Goal: Task Accomplishment & Management: Manage account settings

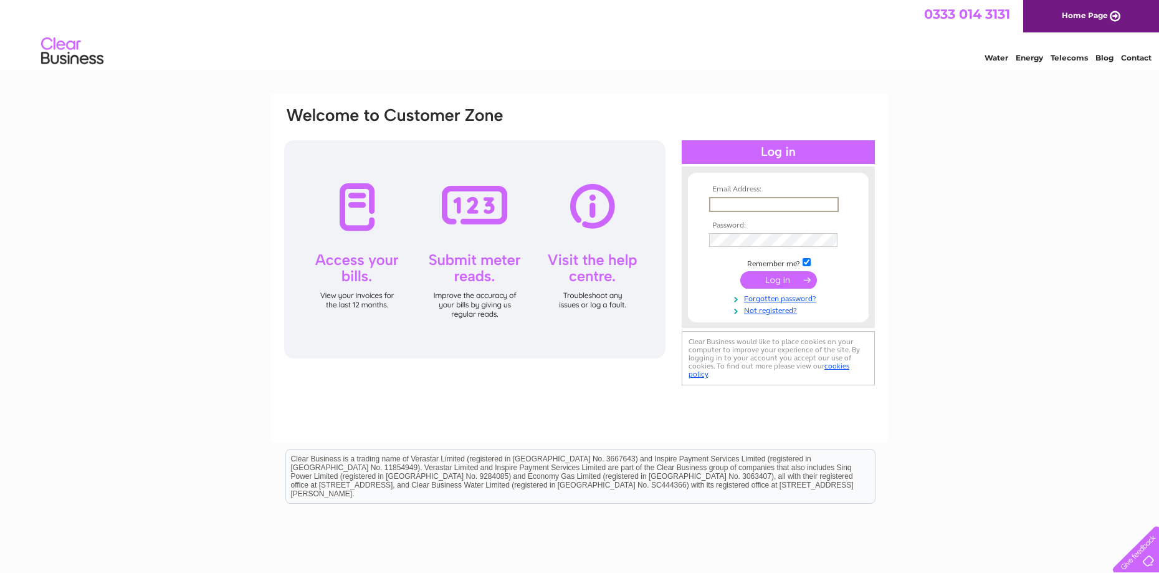
click at [737, 203] on input "text" at bounding box center [774, 204] width 130 height 15
type input "[EMAIL_ADDRESS][DOMAIN_NAME]"
click at [740, 271] on input "submit" at bounding box center [778, 279] width 77 height 17
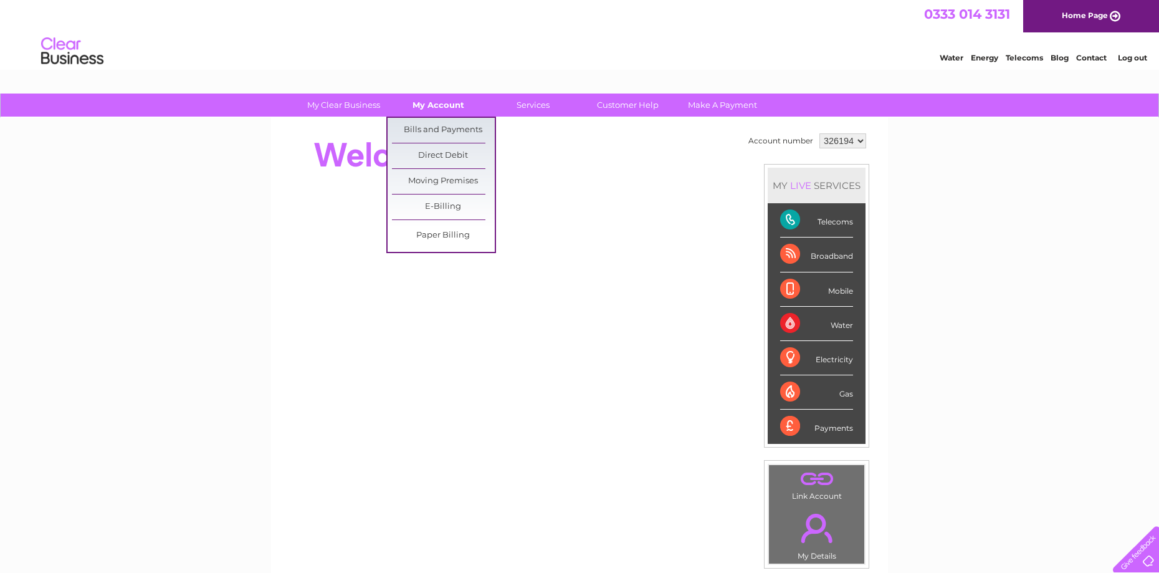
click at [446, 101] on link "My Account" at bounding box center [438, 104] width 103 height 23
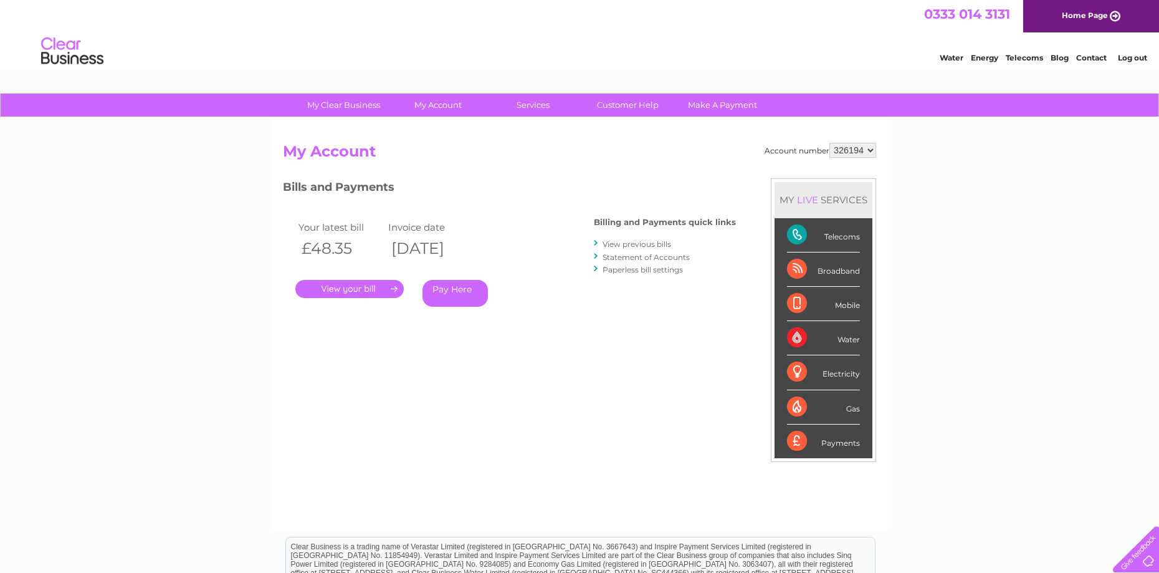
click at [389, 290] on link "." at bounding box center [349, 289] width 108 height 18
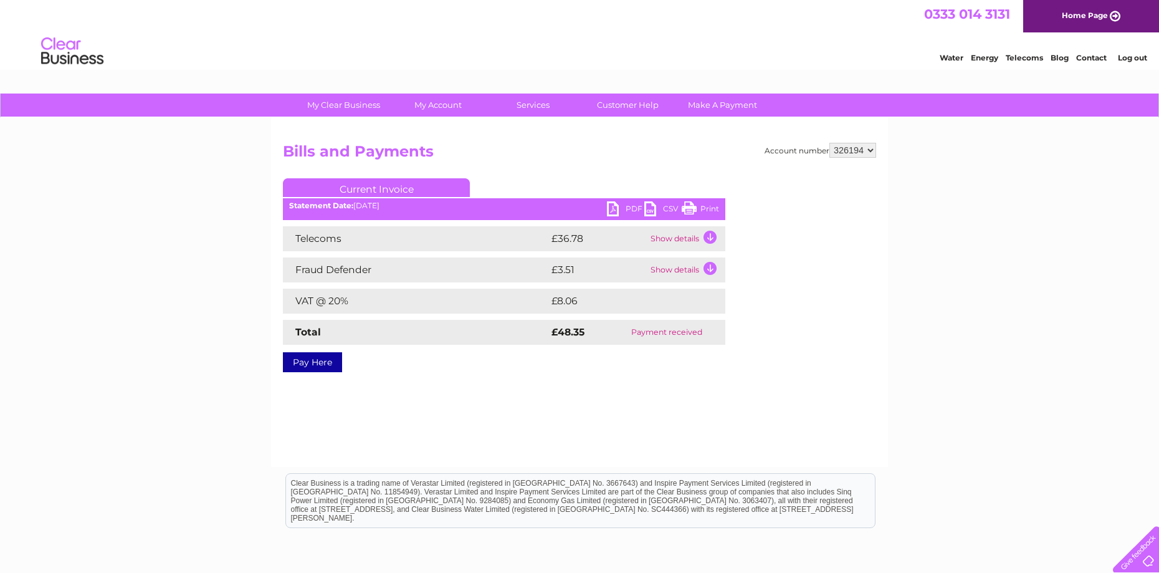
click at [712, 207] on link "Print" at bounding box center [700, 210] width 37 height 18
